Goal: Information Seeking & Learning: Find specific fact

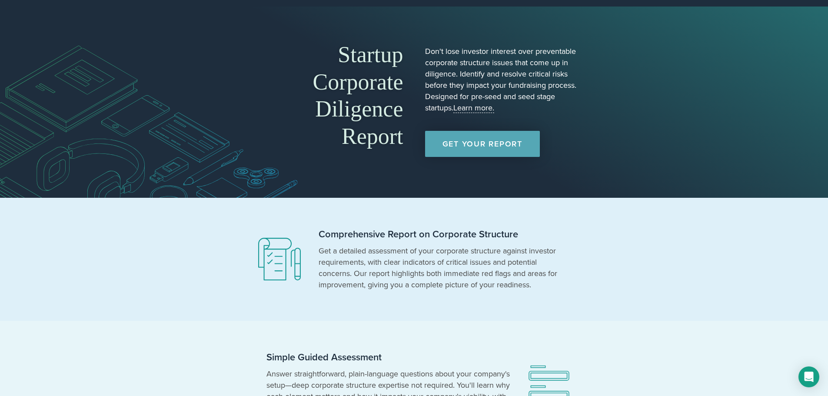
scroll to position [43, 0]
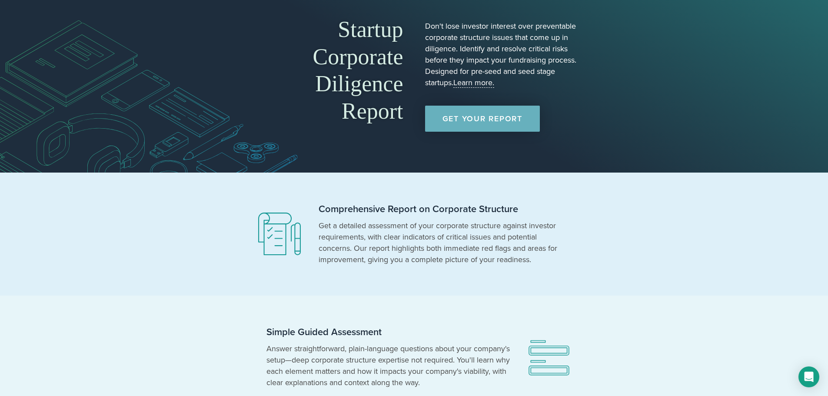
click at [488, 129] on link "Get Your Report" at bounding box center [482, 119] width 115 height 26
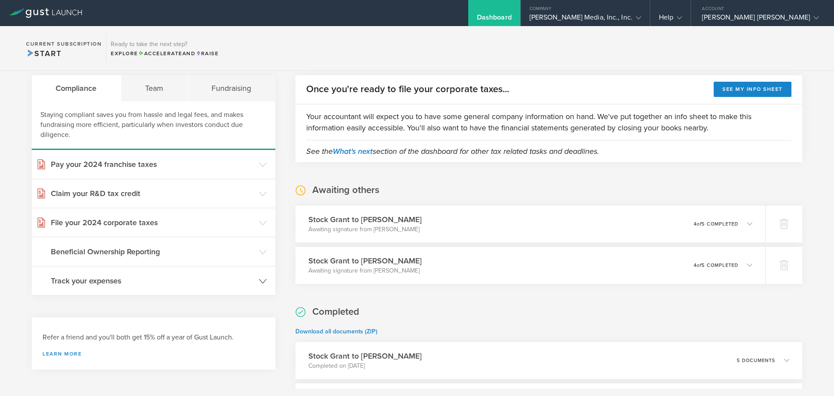
scroll to position [43, 0]
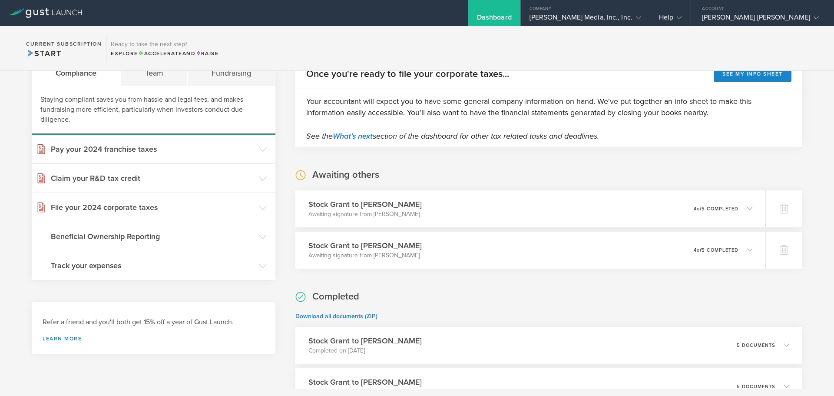
click at [733, 40] on section "Current Subscription Start Ready to take the next step? Explore Accelerate and …" at bounding box center [417, 48] width 834 height 45
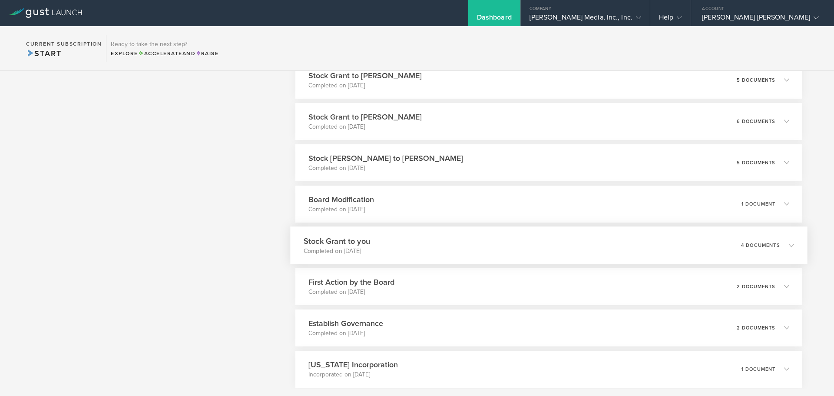
scroll to position [423, 0]
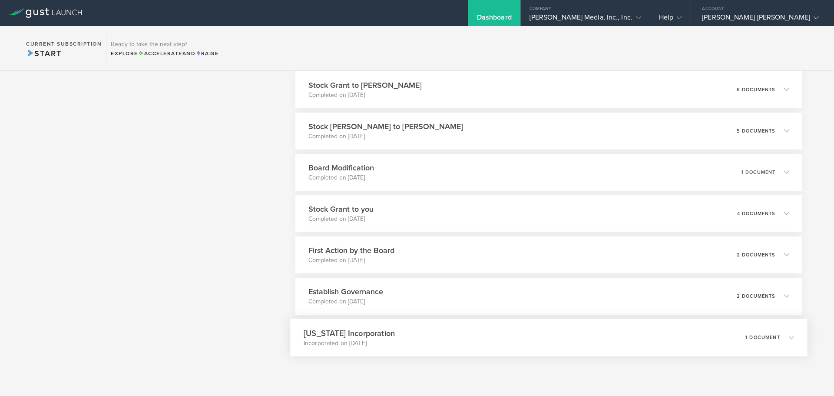
click at [777, 333] on div "1 document" at bounding box center [770, 337] width 49 height 15
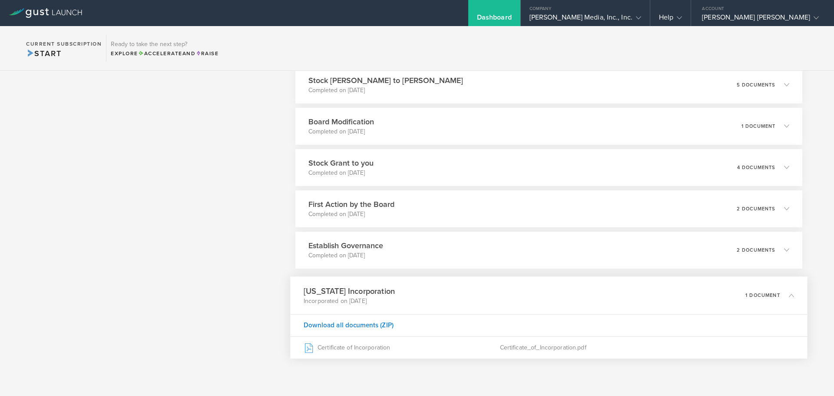
scroll to position [471, 0]
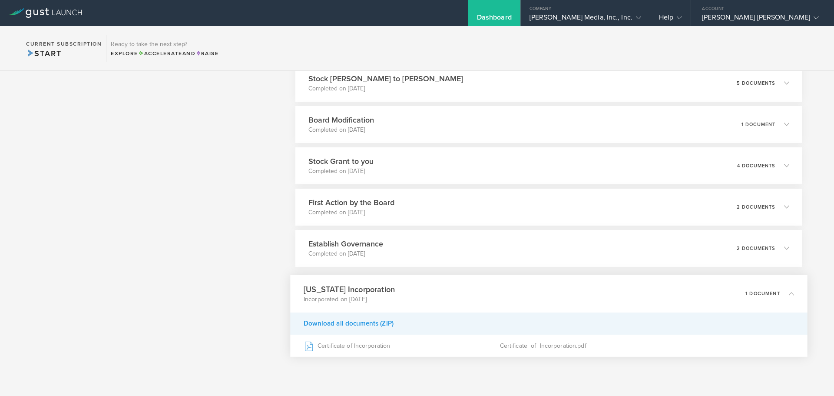
click at [366, 323] on div "Download all documents (ZIP)" at bounding box center [549, 323] width 518 height 22
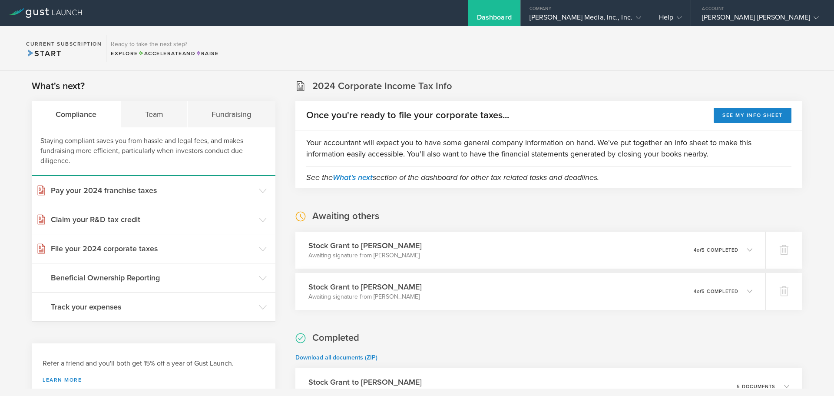
scroll to position [0, 0]
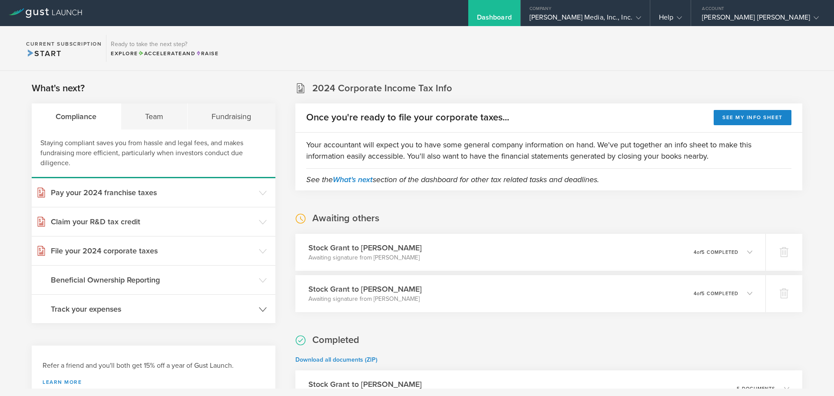
click at [259, 309] on icon at bounding box center [263, 309] width 8 height 8
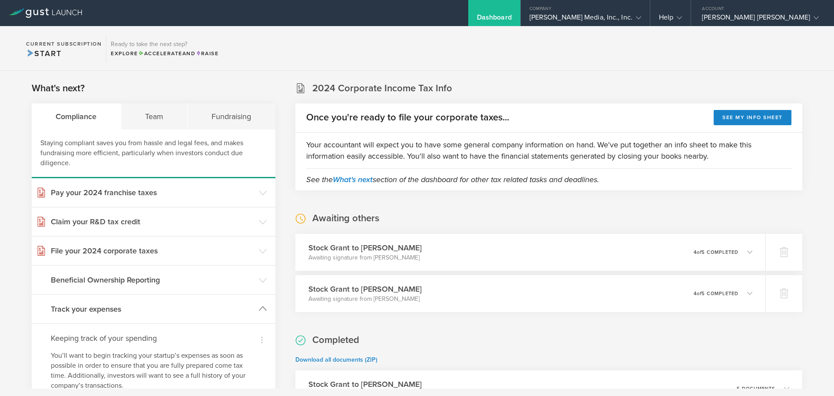
click at [259, 309] on icon at bounding box center [263, 309] width 8 height 8
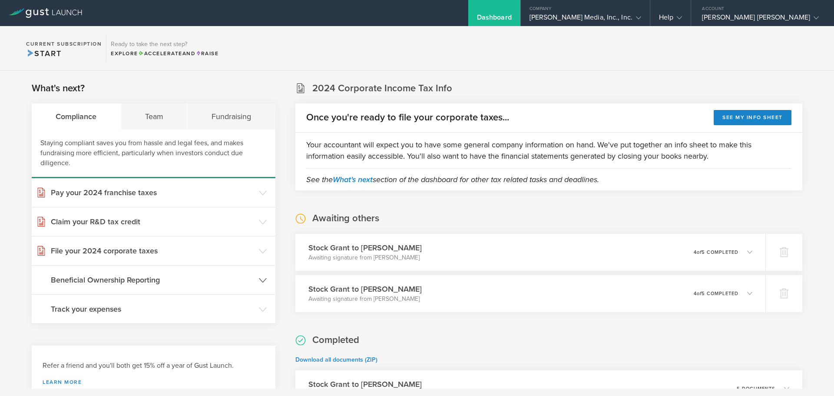
click at [255, 279] on header "Beneficial Ownership Reporting" at bounding box center [154, 279] width 244 height 29
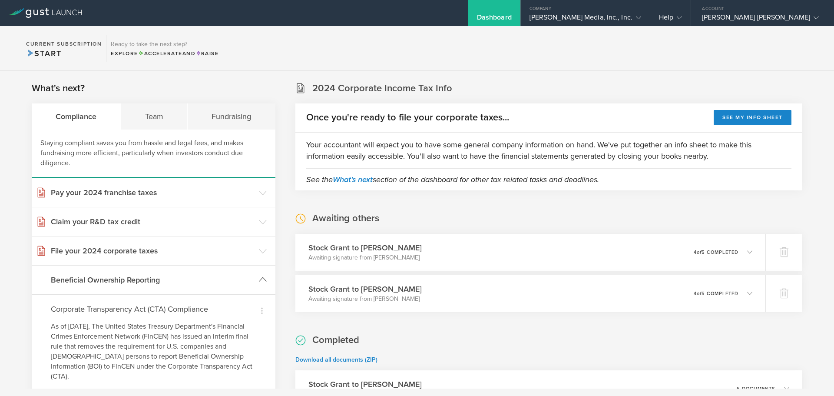
click at [255, 279] on header "Beneficial Ownership Reporting" at bounding box center [154, 279] width 244 height 29
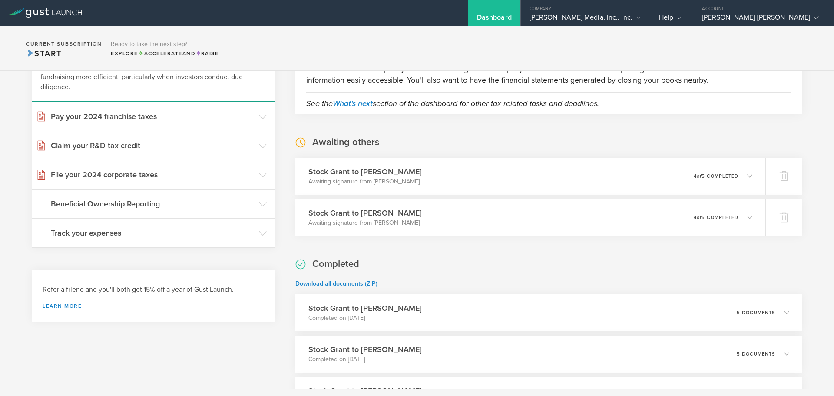
scroll to position [75, 0]
click at [744, 217] on icon at bounding box center [750, 218] width 14 height 8
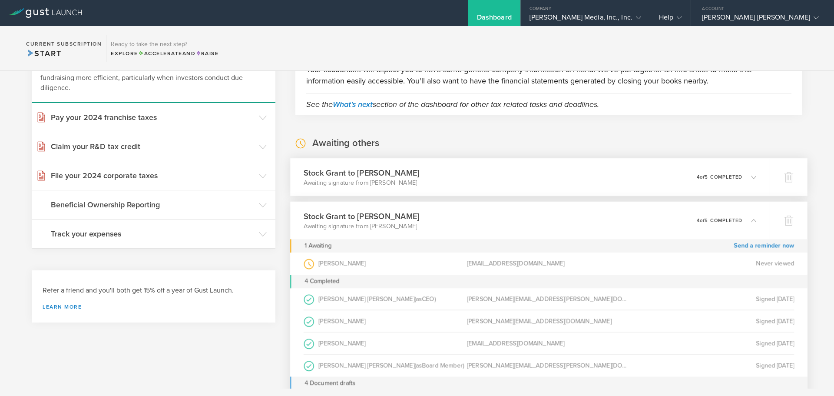
click at [750, 180] on icon at bounding box center [750, 177] width 14 height 8
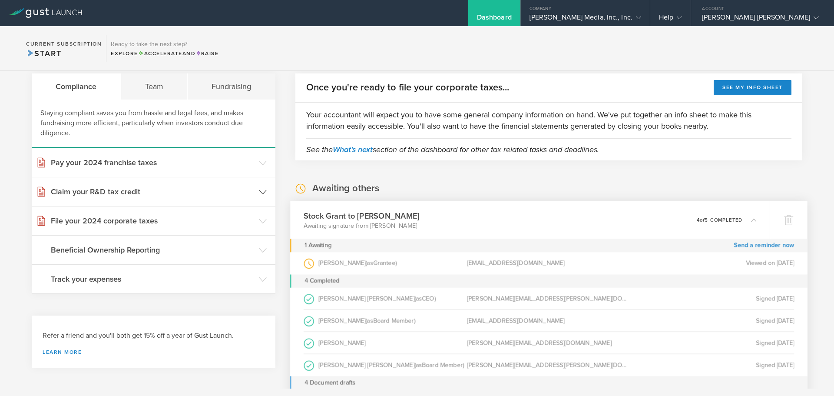
scroll to position [0, 0]
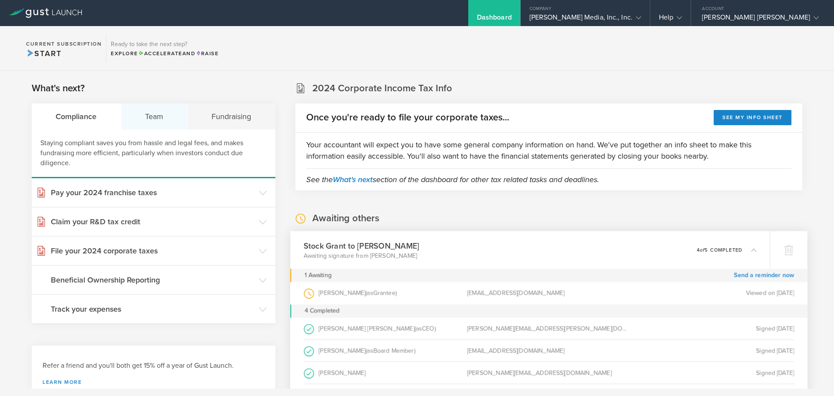
click at [157, 119] on div "Team" at bounding box center [154, 116] width 67 height 26
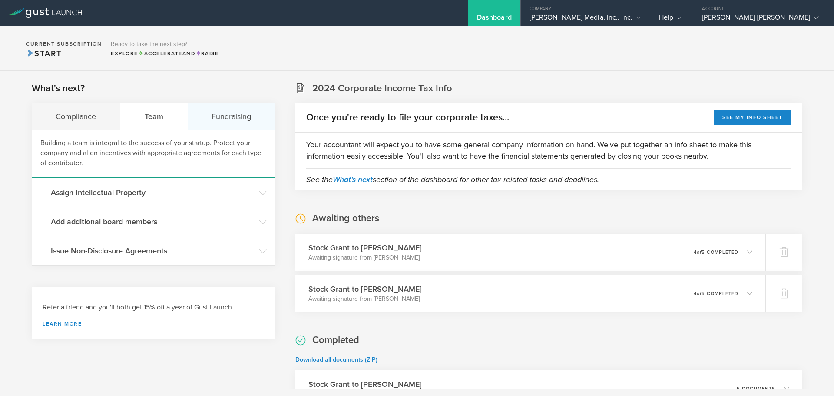
click at [234, 113] on div "Fundraising" at bounding box center [232, 116] width 88 height 26
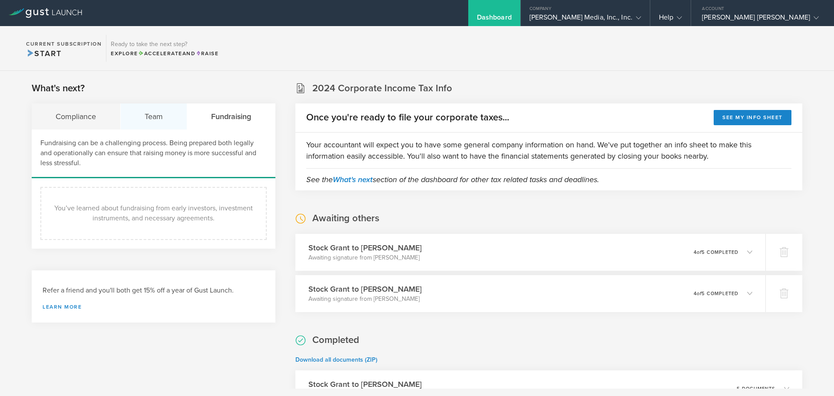
drag, startPoint x: 169, startPoint y: 120, endPoint x: 165, endPoint y: 117, distance: 5.2
click at [169, 120] on div "Team" at bounding box center [154, 116] width 67 height 26
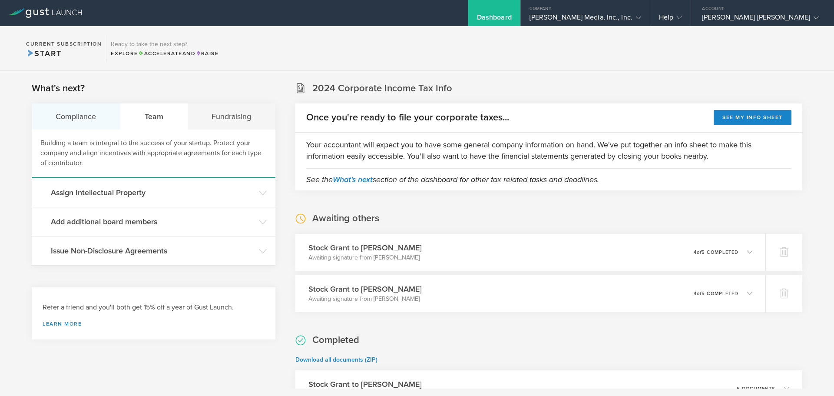
click at [94, 116] on div "Compliance" at bounding box center [76, 116] width 89 height 26
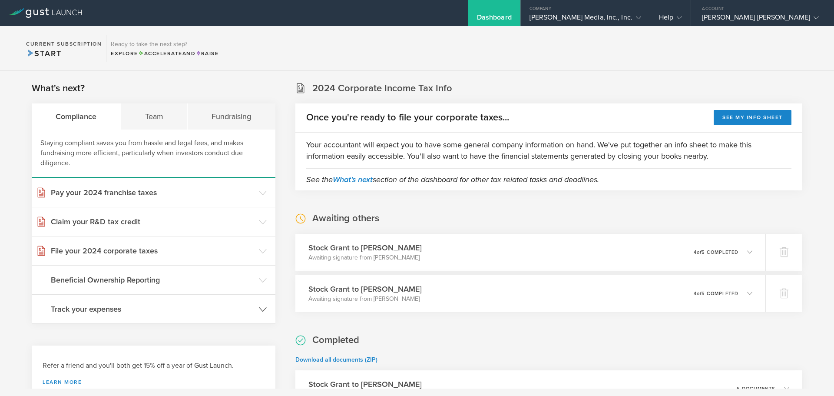
click at [259, 307] on icon at bounding box center [263, 309] width 8 height 8
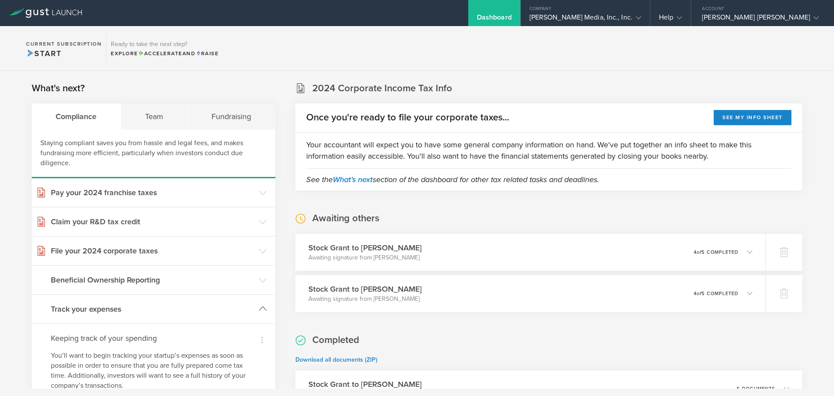
click at [259, 307] on icon at bounding box center [263, 309] width 8 height 8
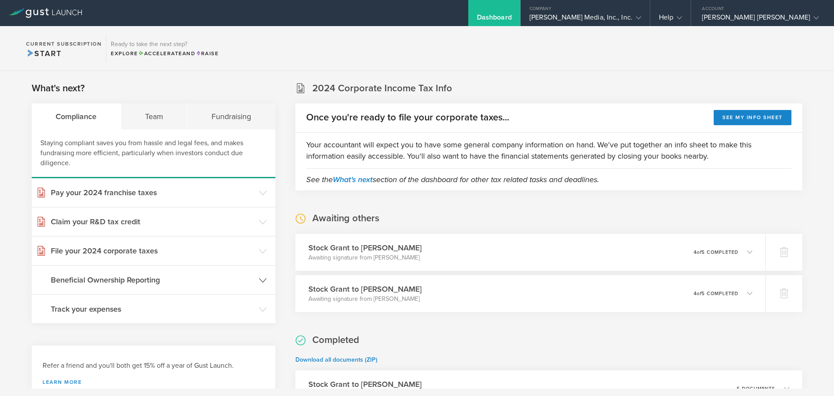
click at [259, 283] on icon at bounding box center [263, 280] width 8 height 8
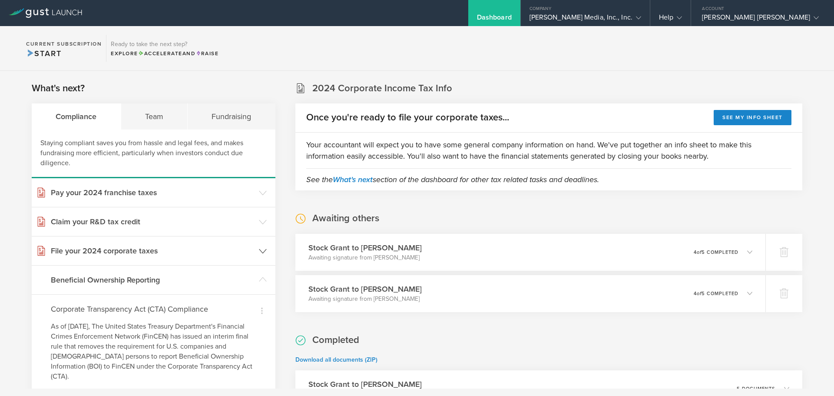
click at [262, 254] on icon at bounding box center [263, 251] width 8 height 8
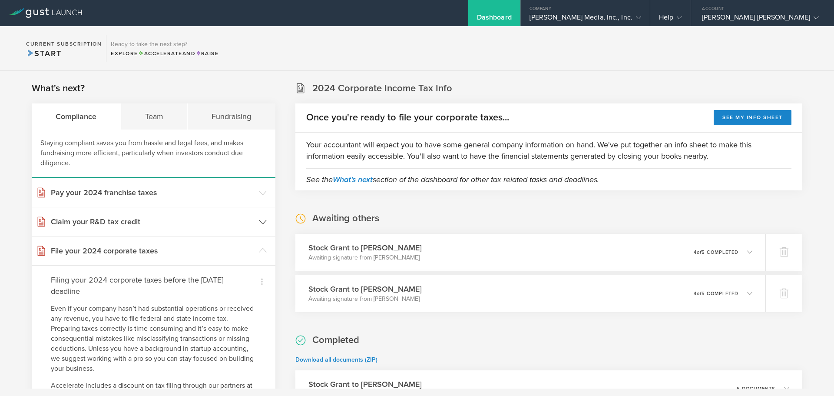
click at [259, 222] on icon at bounding box center [263, 222] width 8 height 8
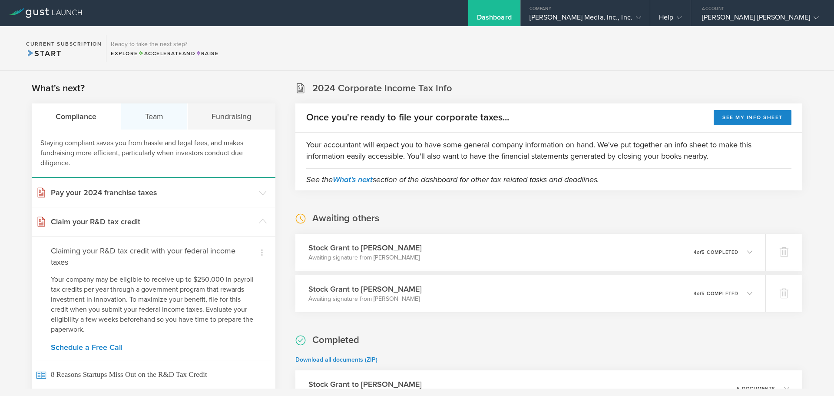
click at [169, 116] on div "Team" at bounding box center [154, 116] width 67 height 26
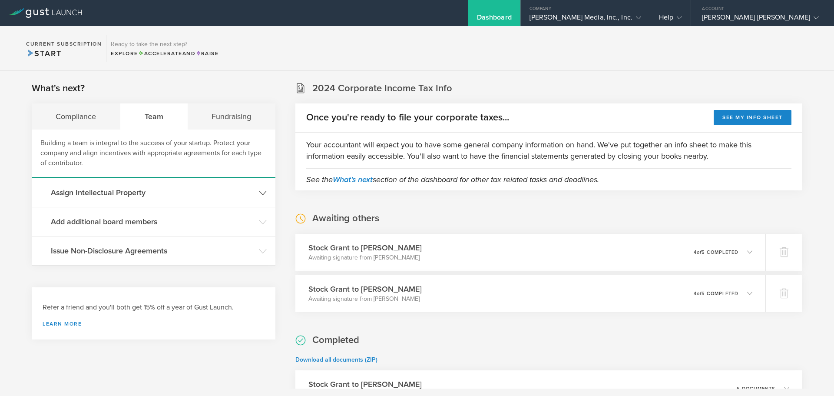
click at [254, 192] on header "Assign Intellectual Property" at bounding box center [154, 192] width 244 height 29
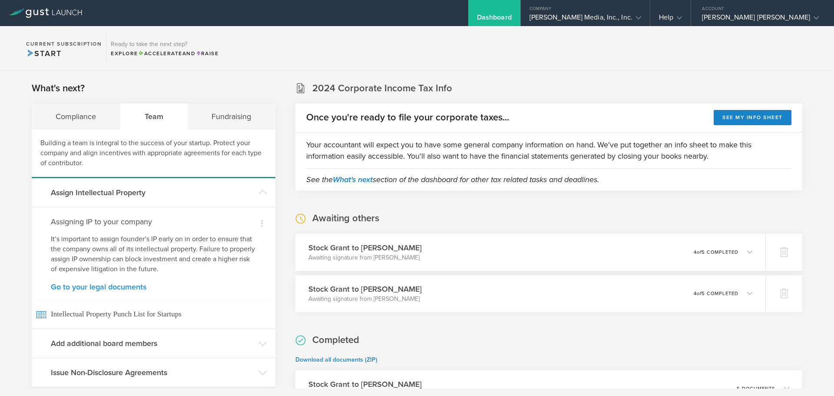
click at [132, 288] on link "Go to your legal documents" at bounding box center [154, 287] width 206 height 8
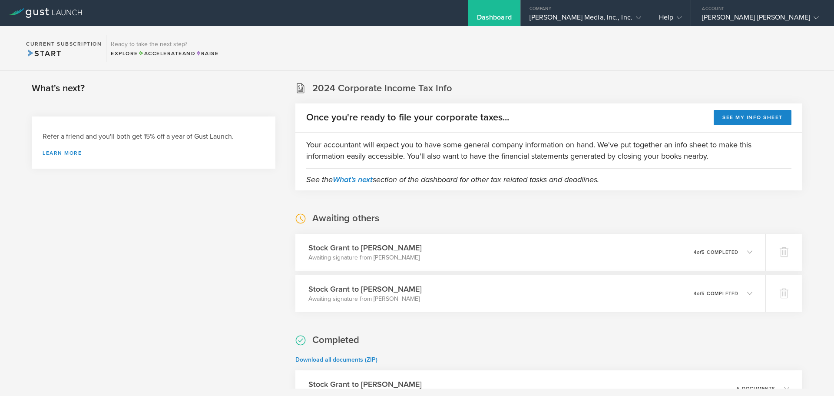
click at [46, 51] on span "Start" at bounding box center [43, 54] width 35 height 10
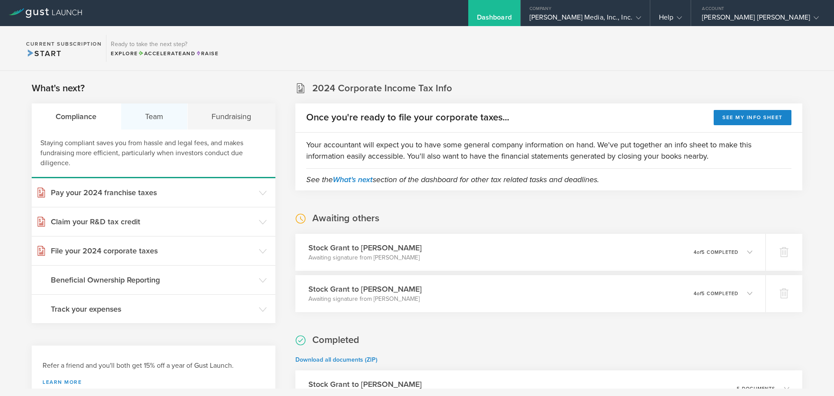
drag, startPoint x: 158, startPoint y: 113, endPoint x: 166, endPoint y: 111, distance: 8.9
click at [158, 113] on div "Team" at bounding box center [154, 116] width 67 height 26
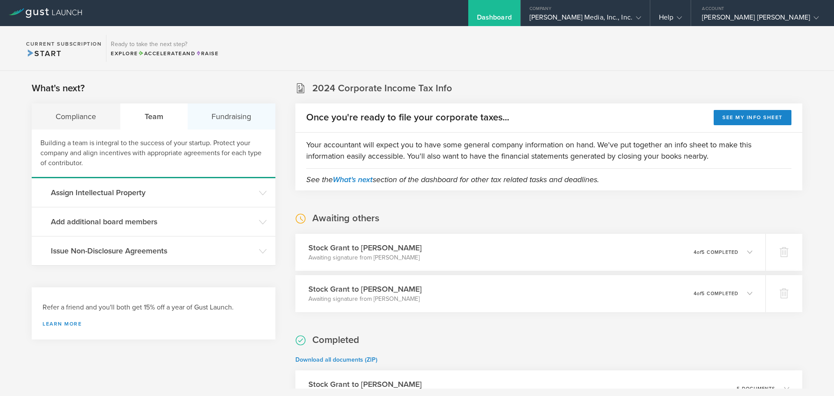
click at [219, 108] on div "Fundraising" at bounding box center [232, 116] width 88 height 26
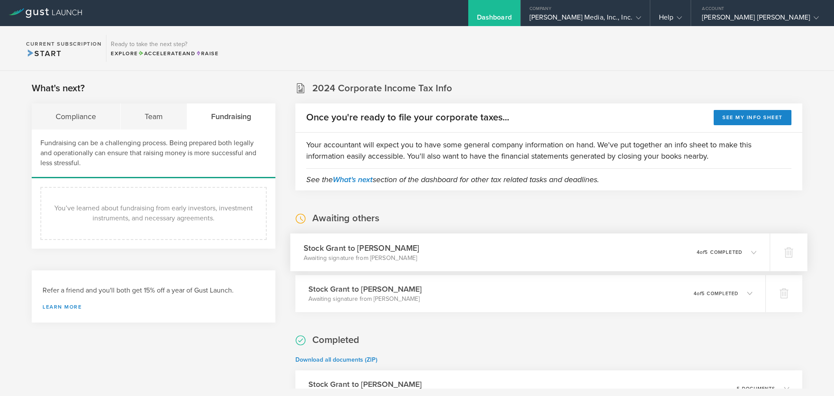
click at [744, 250] on icon at bounding box center [750, 252] width 14 height 8
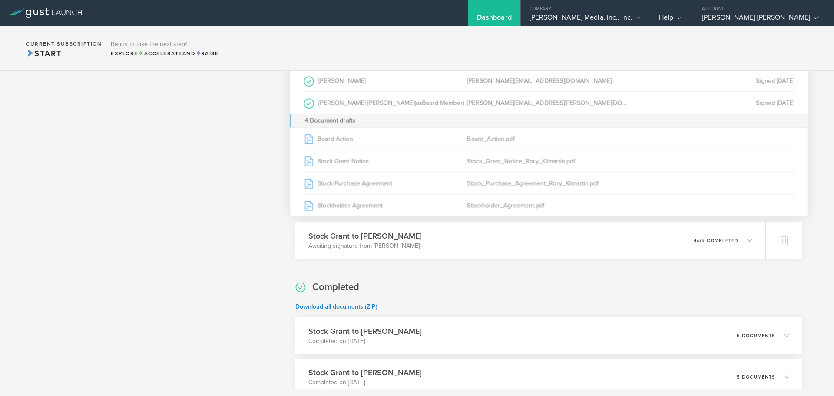
scroll to position [304, 0]
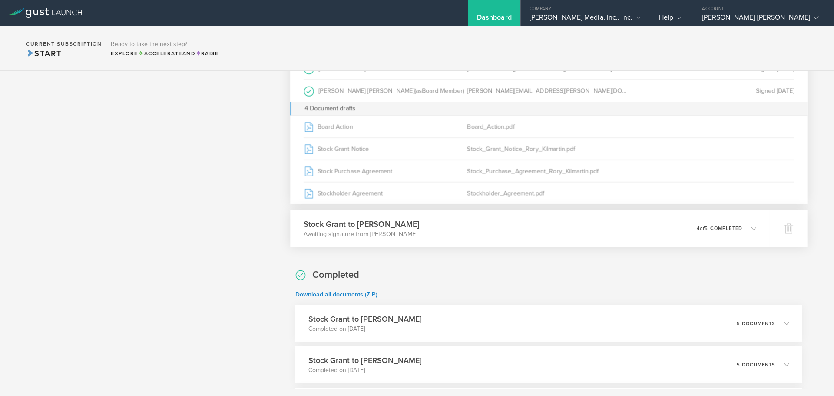
click at [743, 227] on icon at bounding box center [750, 228] width 14 height 8
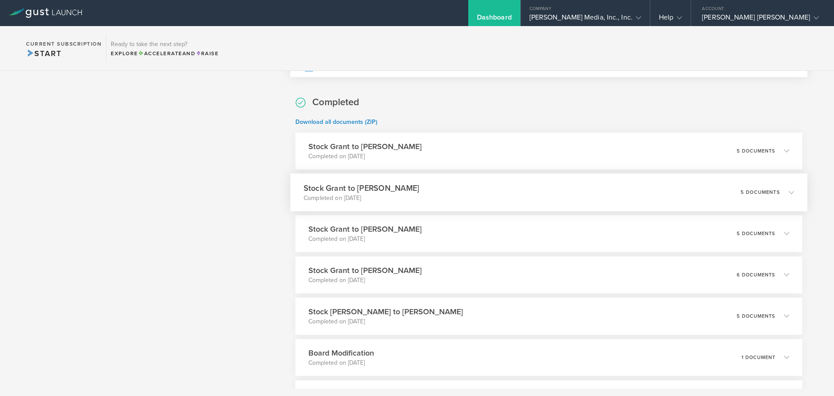
scroll to position [478, 0]
click at [780, 153] on icon at bounding box center [787, 150] width 14 height 8
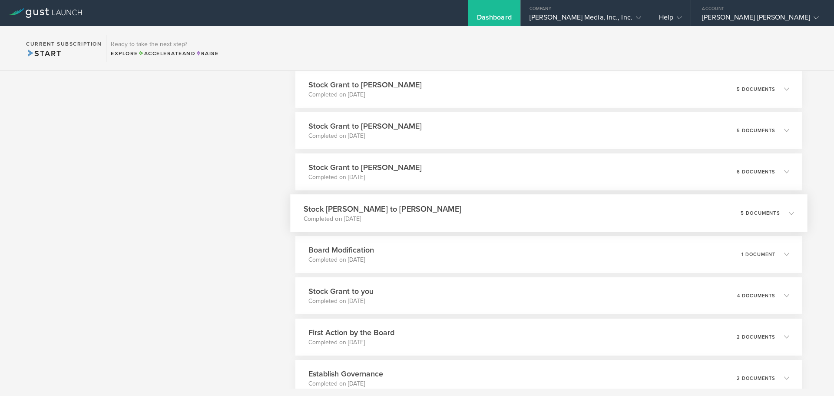
click at [780, 211] on icon at bounding box center [787, 213] width 14 height 8
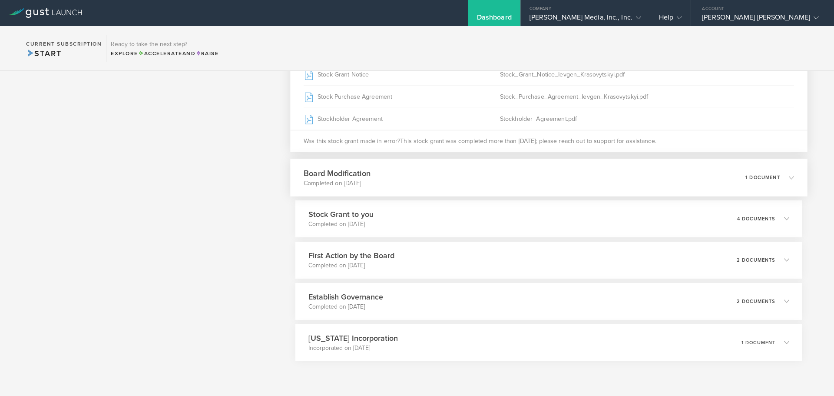
scroll to position [562, 0]
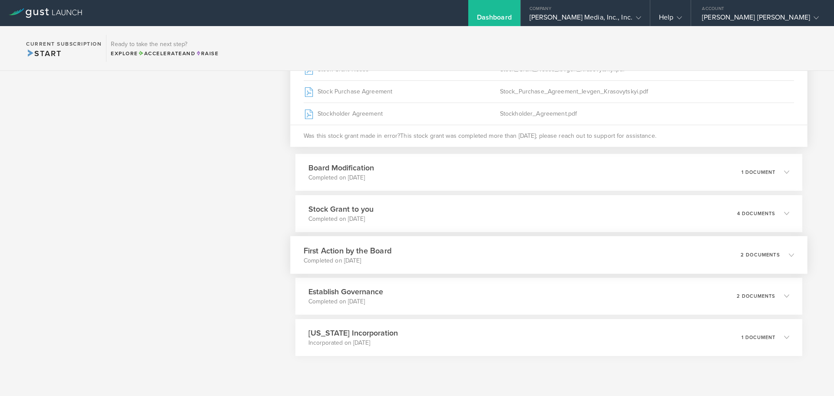
click at [780, 255] on icon at bounding box center [787, 255] width 14 height 8
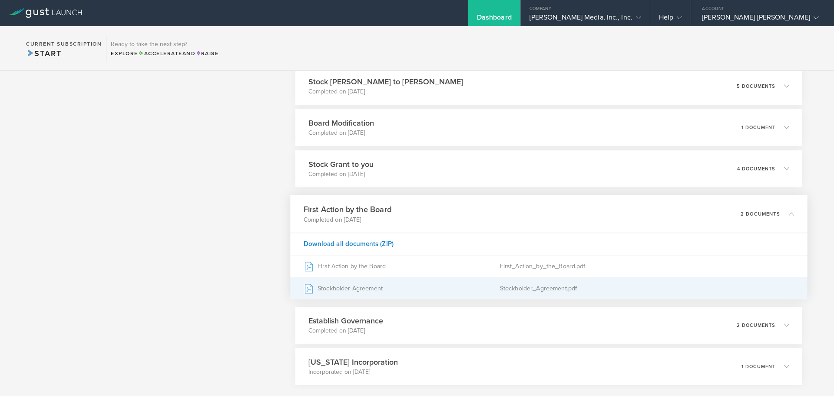
scroll to position [497, 0]
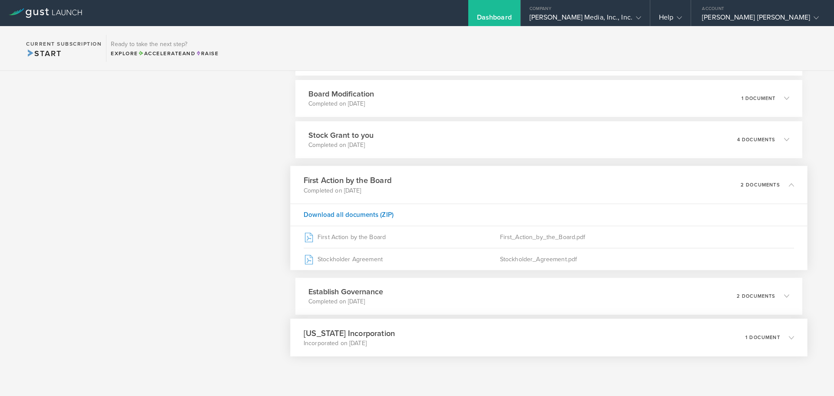
click at [780, 339] on icon at bounding box center [787, 337] width 14 height 8
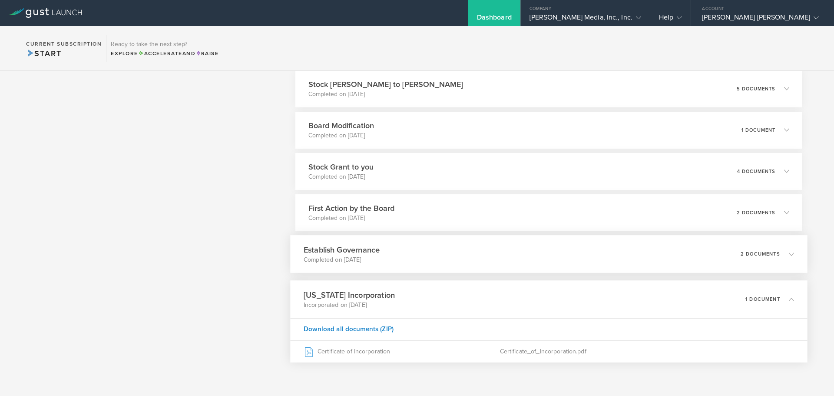
scroll to position [471, 0]
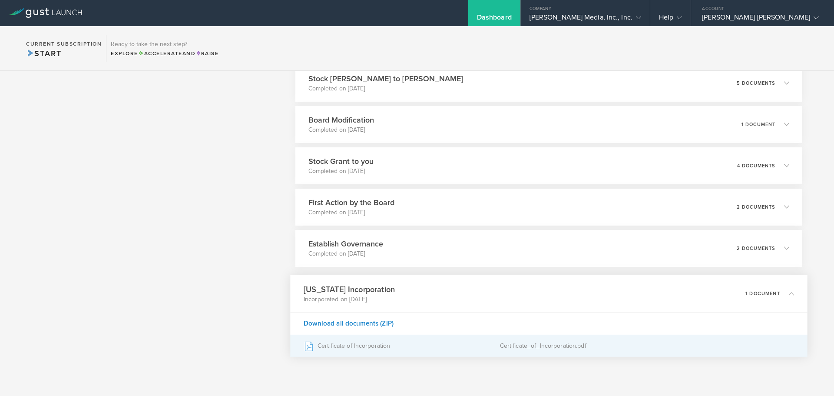
click at [347, 343] on div "Certificate of Incorporation" at bounding box center [402, 346] width 196 height 22
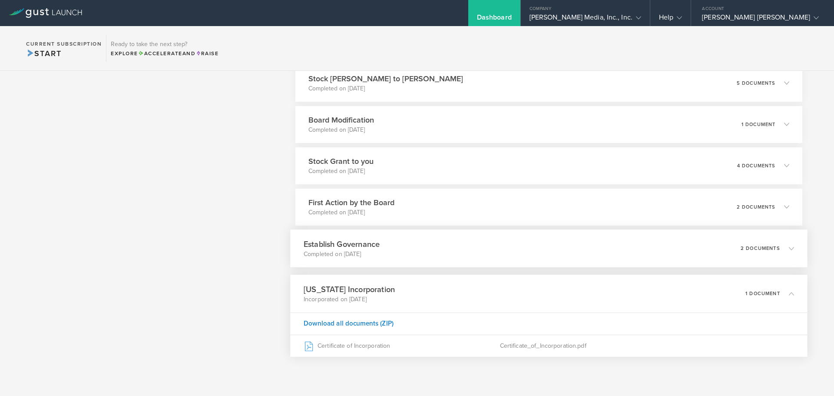
click at [780, 249] on icon at bounding box center [787, 248] width 14 height 8
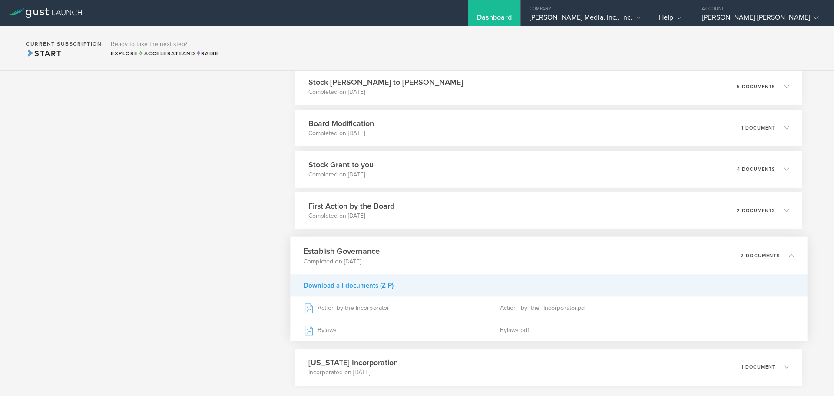
scroll to position [497, 0]
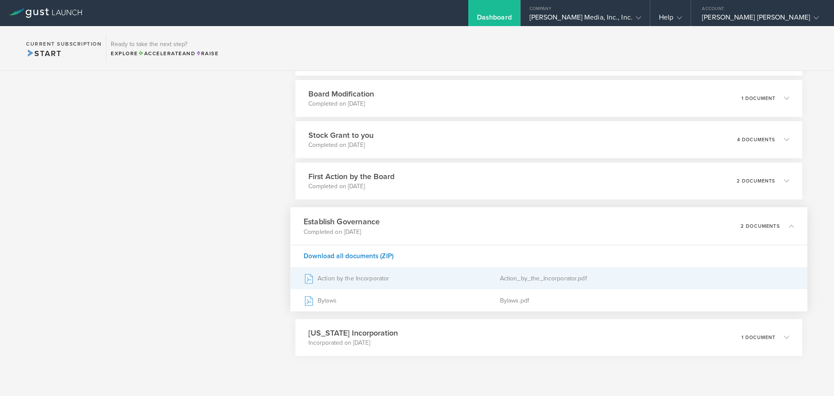
click at [412, 274] on div "Action by the Incorporator" at bounding box center [402, 278] width 196 height 22
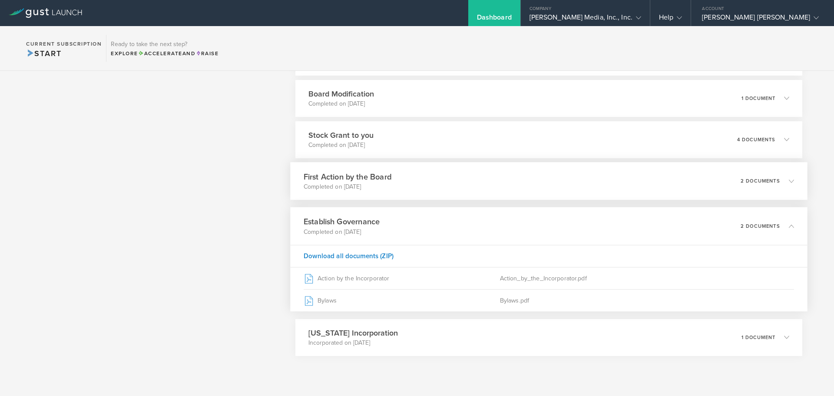
click at [780, 179] on icon at bounding box center [787, 181] width 14 height 8
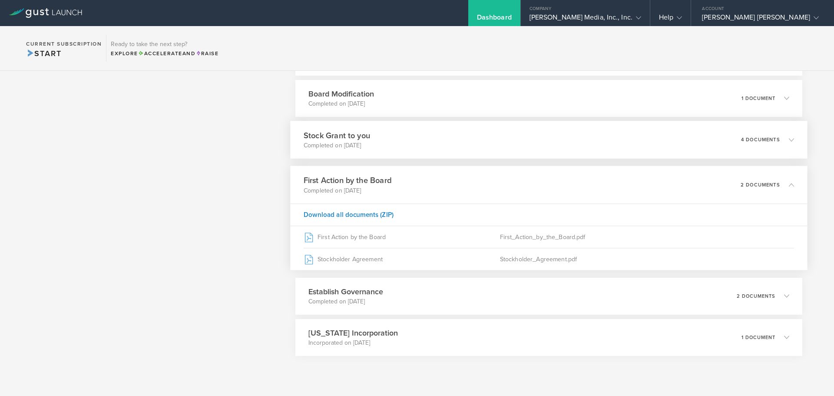
click at [784, 143] on icon at bounding box center [787, 140] width 14 height 8
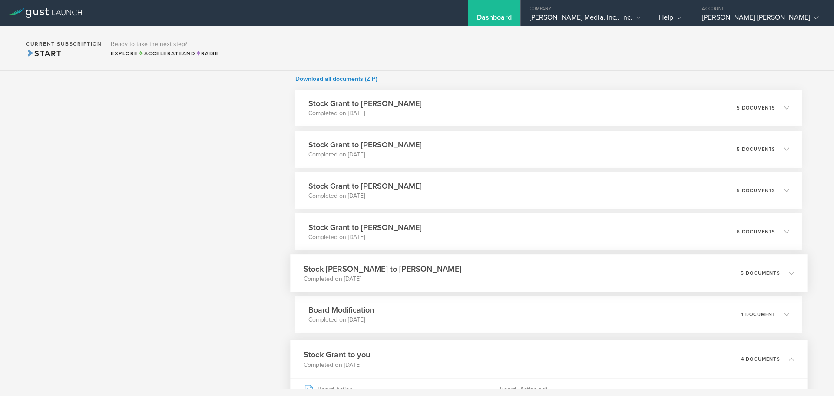
scroll to position [279, 0]
click at [780, 315] on icon at bounding box center [787, 316] width 14 height 8
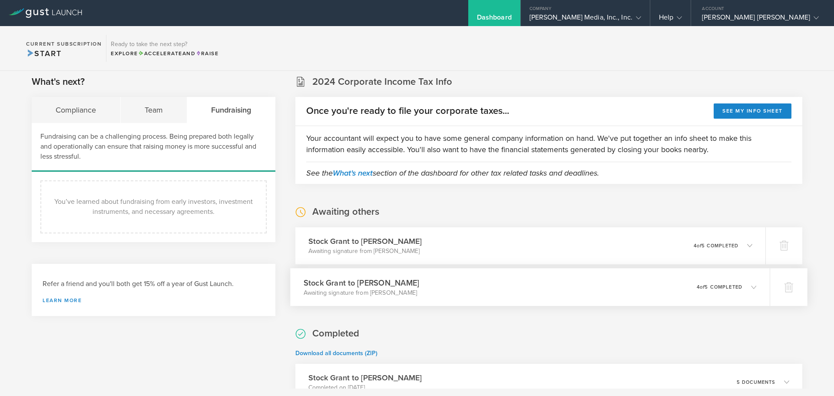
scroll to position [0, 0]
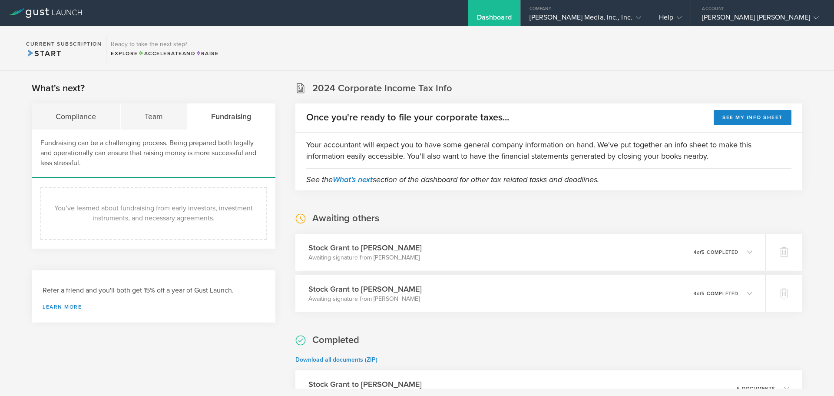
click at [55, 12] on icon at bounding box center [45, 13] width 73 height 10
click at [641, 19] on icon at bounding box center [638, 17] width 5 height 5
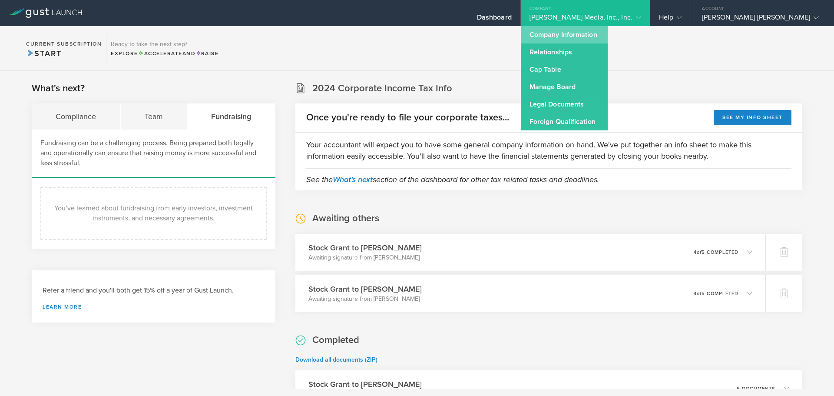
click at [604, 35] on link "Company Information" at bounding box center [564, 34] width 87 height 17
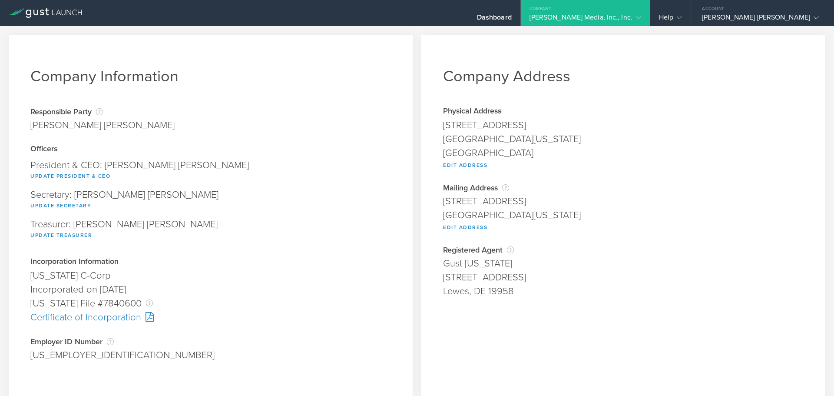
scroll to position [43, 0]
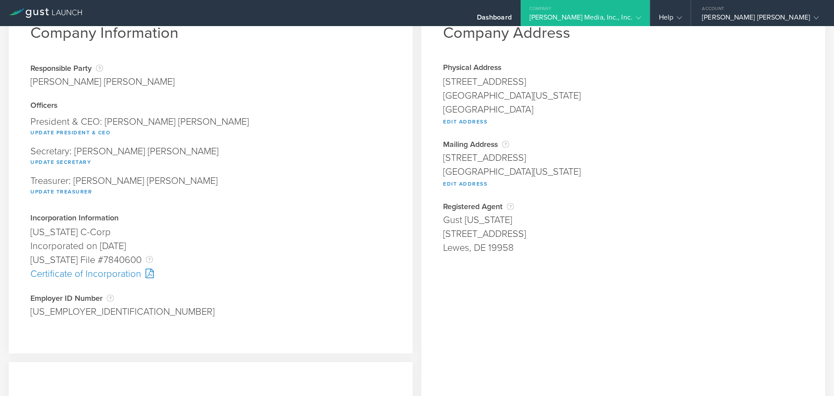
click at [117, 272] on div "Certificate of Incorporation" at bounding box center [210, 274] width 361 height 14
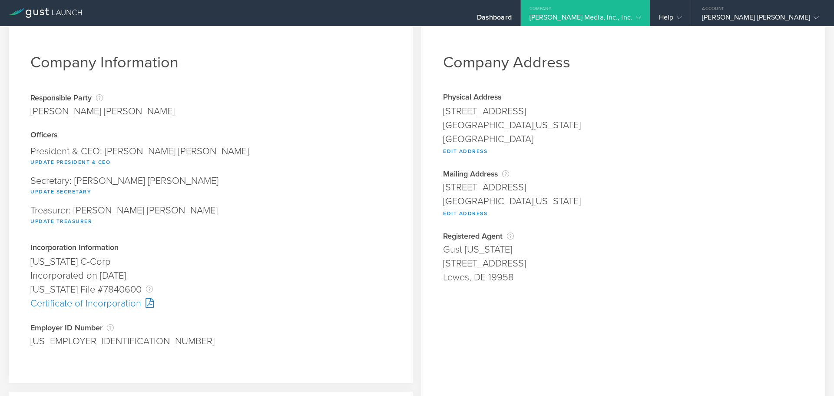
scroll to position [0, 0]
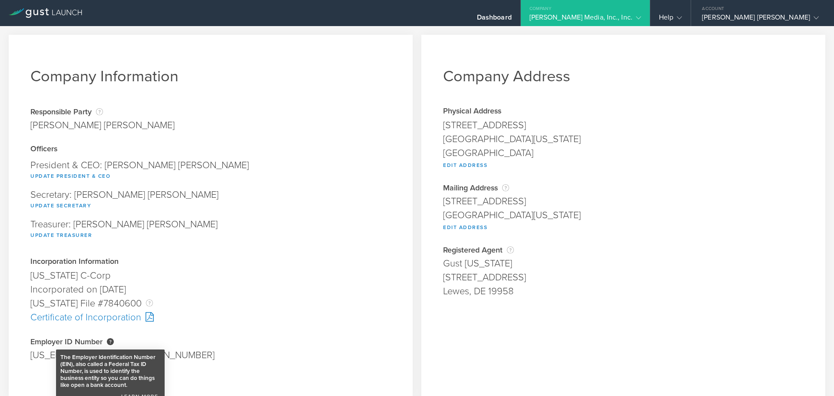
click at [111, 341] on div "The Employer Identification Number (EIN), also called a Federal Tax ID Number, …" at bounding box center [110, 341] width 7 height 7
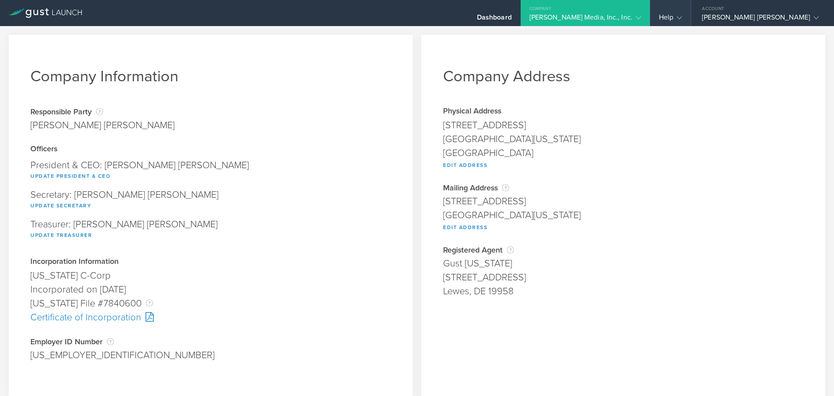
click at [682, 20] on icon at bounding box center [679, 17] width 5 height 5
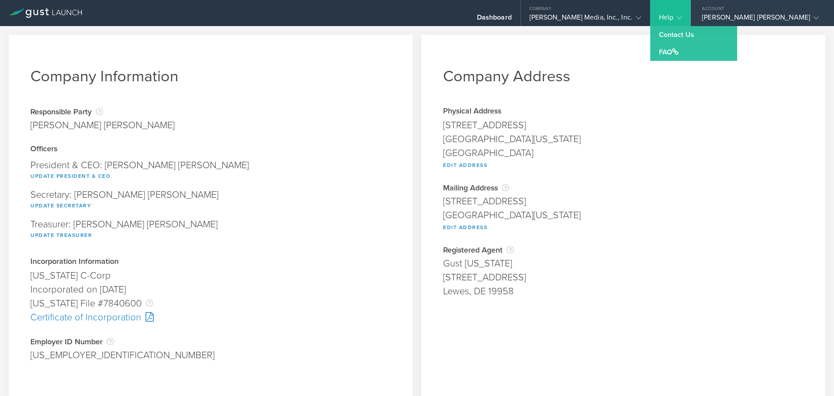
click at [789, 15] on div "[PERSON_NAME] [PERSON_NAME]" at bounding box center [760, 19] width 117 height 13
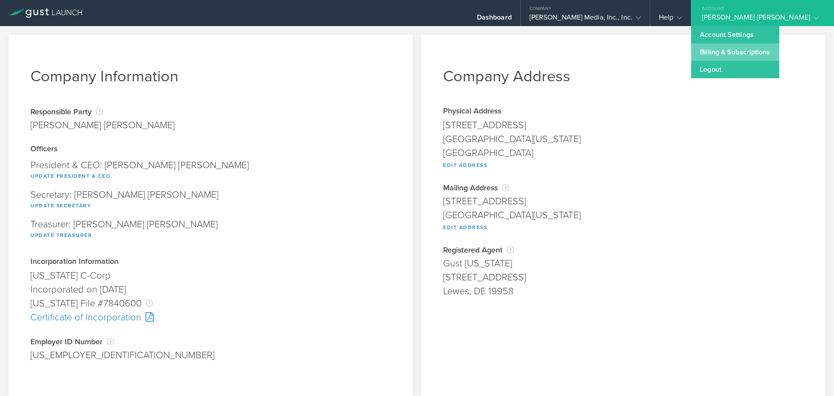
click at [739, 53] on link "Billing & Subscriptions" at bounding box center [735, 51] width 88 height 17
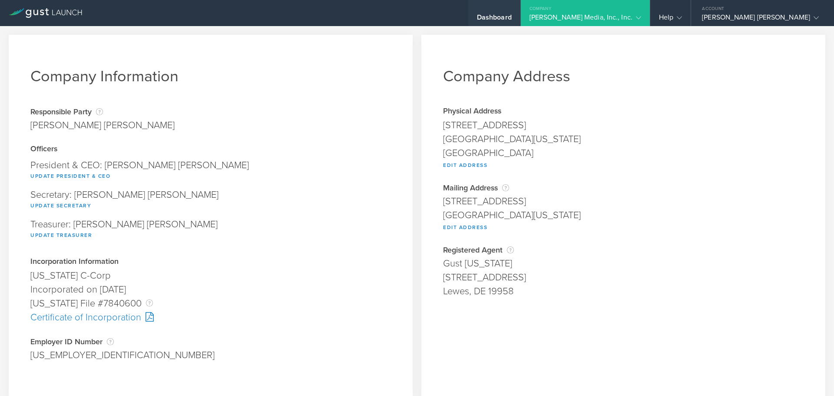
click at [512, 13] on div "Dashboard" at bounding box center [494, 13] width 52 height 26
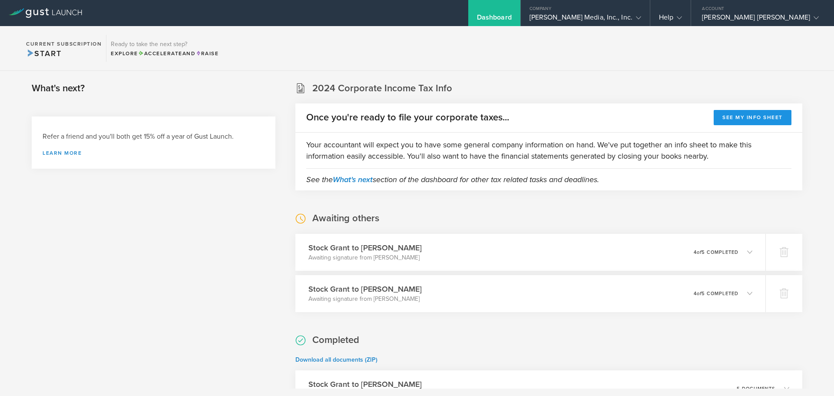
click at [773, 119] on button "See my info sheet" at bounding box center [753, 117] width 78 height 15
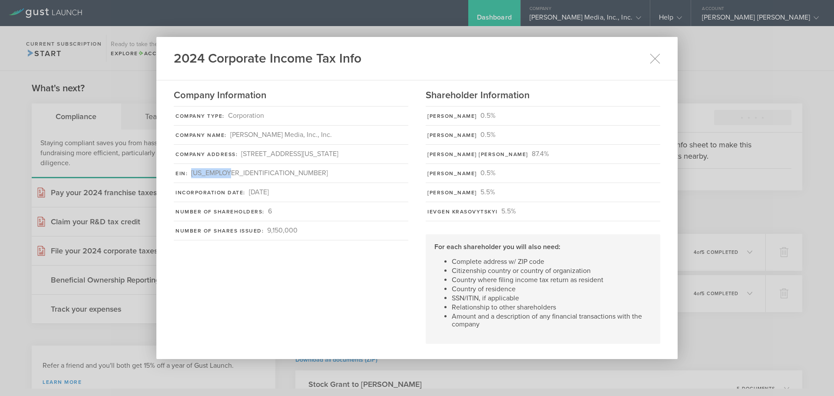
drag, startPoint x: 227, startPoint y: 172, endPoint x: 232, endPoint y: 171, distance: 4.4
click at [232, 171] on div "EIN: [US_EMPLOYER_IDENTIFICATION_NUMBER]" at bounding box center [291, 173] width 235 height 19
click at [340, 272] on div "Company Information Company Type: Corporation Company Name: [PERSON_NAME] Media…" at bounding box center [295, 216] width 243 height 255
drag, startPoint x: 188, startPoint y: 213, endPoint x: 258, endPoint y: 218, distance: 70.2
click at [251, 216] on div "Number of Shareholders: 6" at bounding box center [291, 211] width 235 height 19
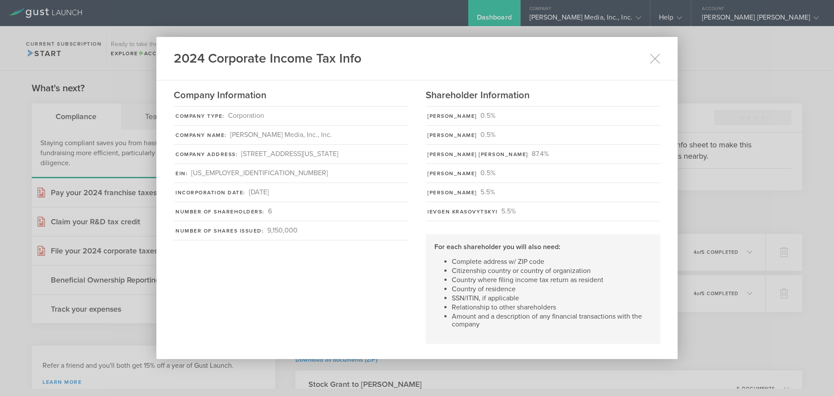
click at [268, 218] on div "Number of Shareholders: 6" at bounding box center [291, 211] width 235 height 19
drag, startPoint x: 183, startPoint y: 228, endPoint x: 283, endPoint y: 231, distance: 99.5
click at [264, 226] on div "Number of Shares Issued: 9,150,000" at bounding box center [291, 230] width 235 height 19
click at [292, 233] on div "9,150,000" at bounding box center [282, 231] width 30 height 10
drag, startPoint x: 438, startPoint y: 116, endPoint x: 478, endPoint y: 117, distance: 40.4
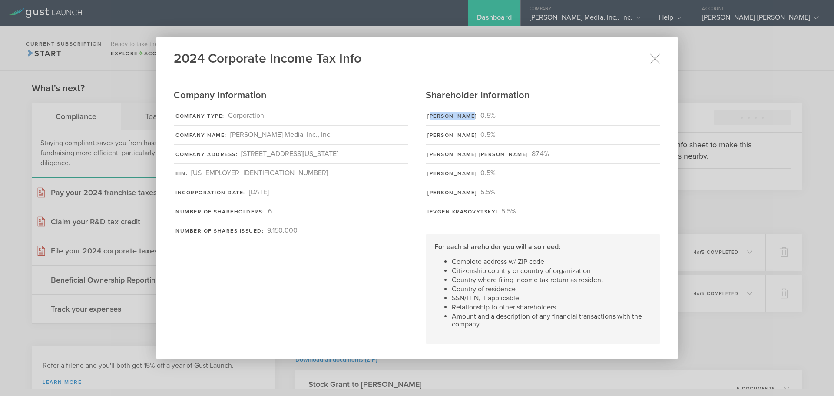
click at [478, 117] on div "[PERSON_NAME] 0.5%" at bounding box center [543, 116] width 235 height 20
drag, startPoint x: 429, startPoint y: 129, endPoint x: 464, endPoint y: 134, distance: 35.1
click at [460, 133] on div "[PERSON_NAME] 0.5%" at bounding box center [543, 135] width 235 height 19
click at [659, 60] on icon at bounding box center [655, 58] width 11 height 11
